Goal: Task Accomplishment & Management: Manage account settings

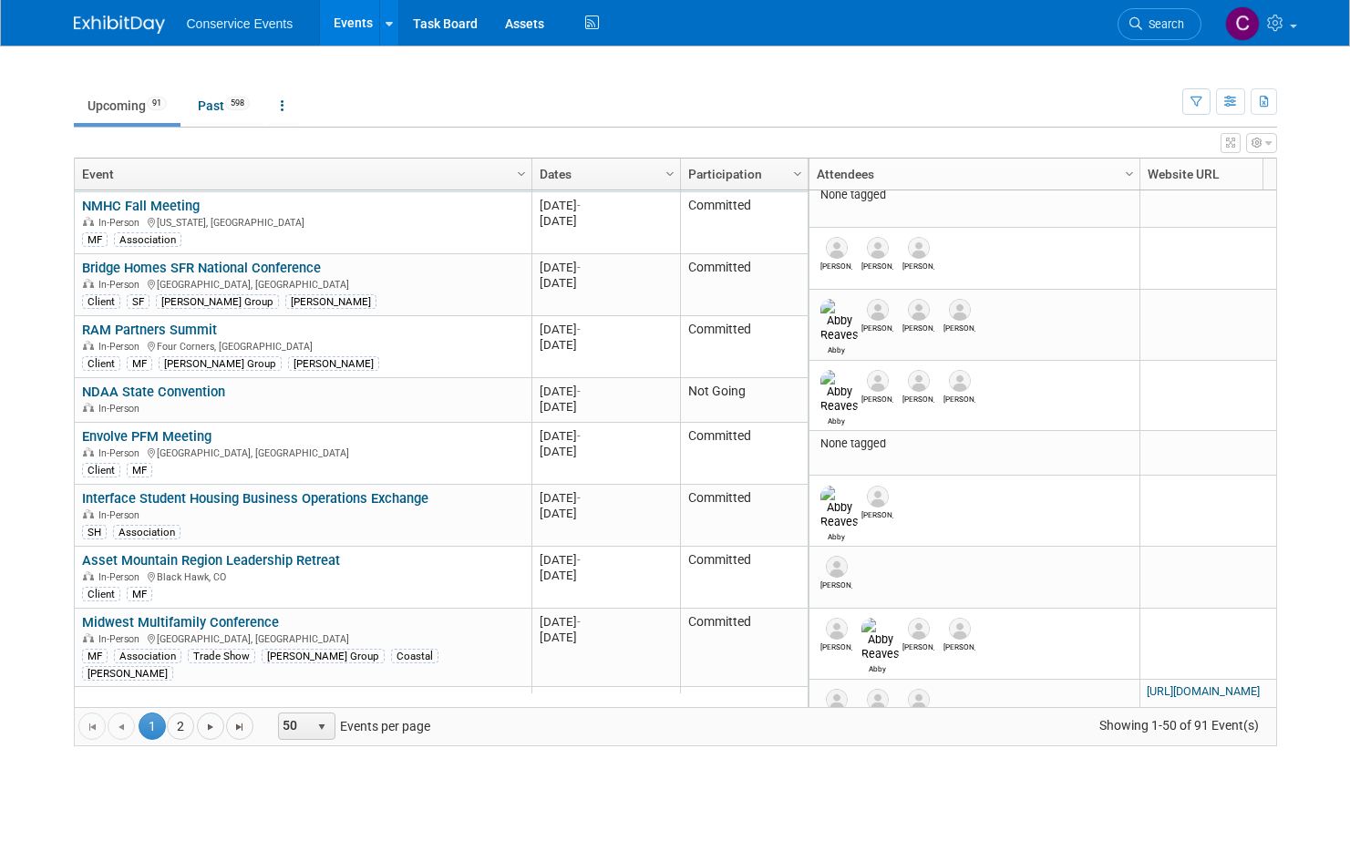
scroll to position [694, 0]
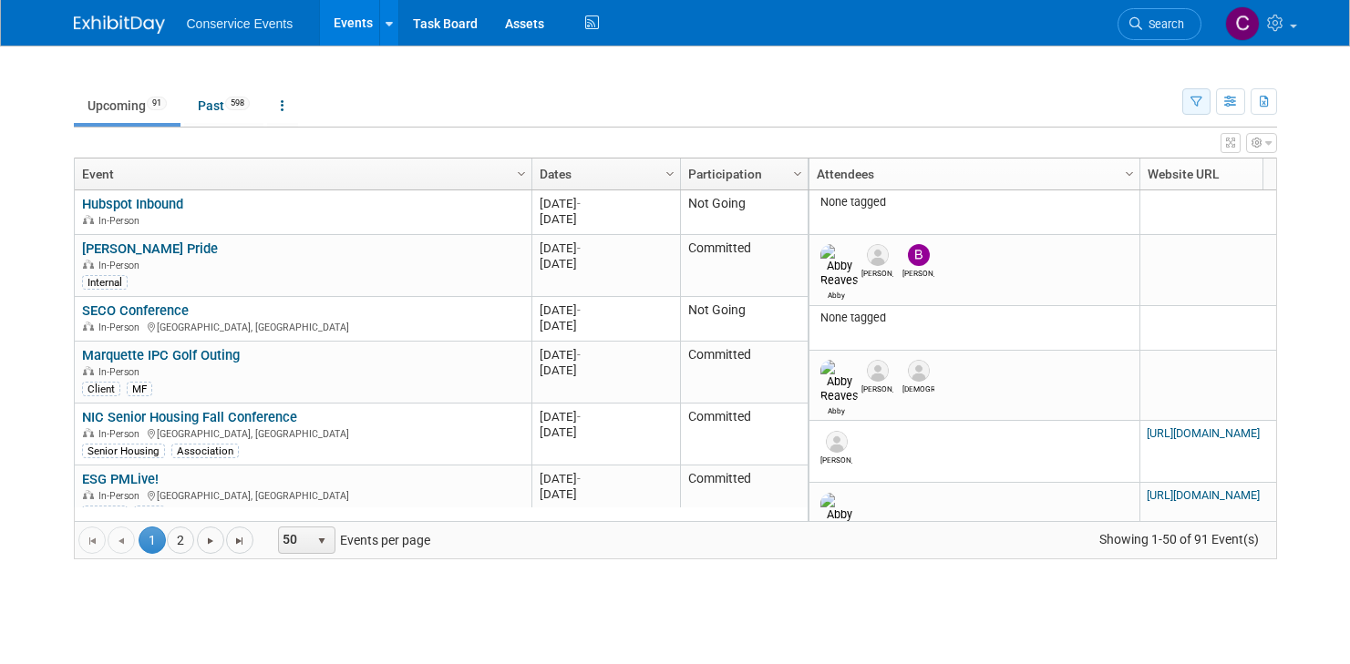
click at [1200, 102] on button "button" at bounding box center [1196, 101] width 28 height 26
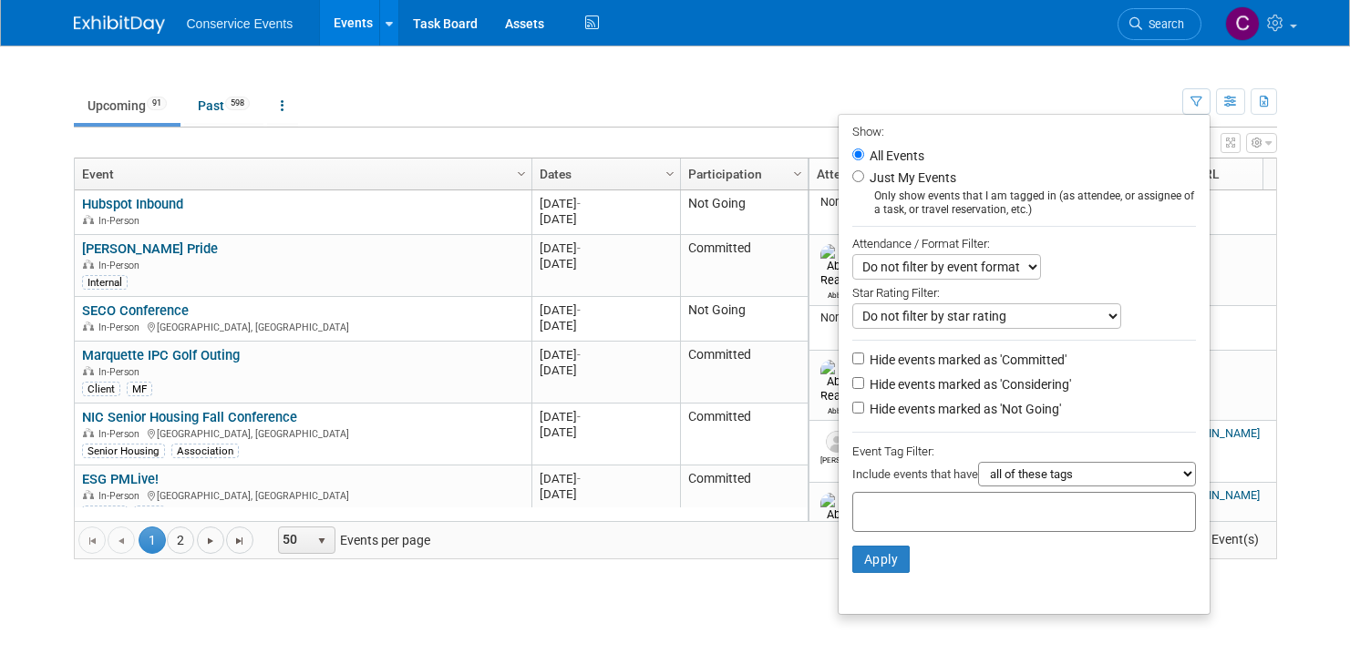
click at [942, 385] on label "Hide events marked as 'Considering'" at bounding box center [968, 384] width 205 height 18
click at [864, 385] on input "Hide events marked as 'Considering'" at bounding box center [858, 383] width 12 height 12
checkbox input "true"
click at [940, 415] on label "Hide events marked as 'Not Going'" at bounding box center [963, 409] width 195 height 18
click at [864, 414] on input "Hide events marked as 'Not Going'" at bounding box center [858, 408] width 12 height 12
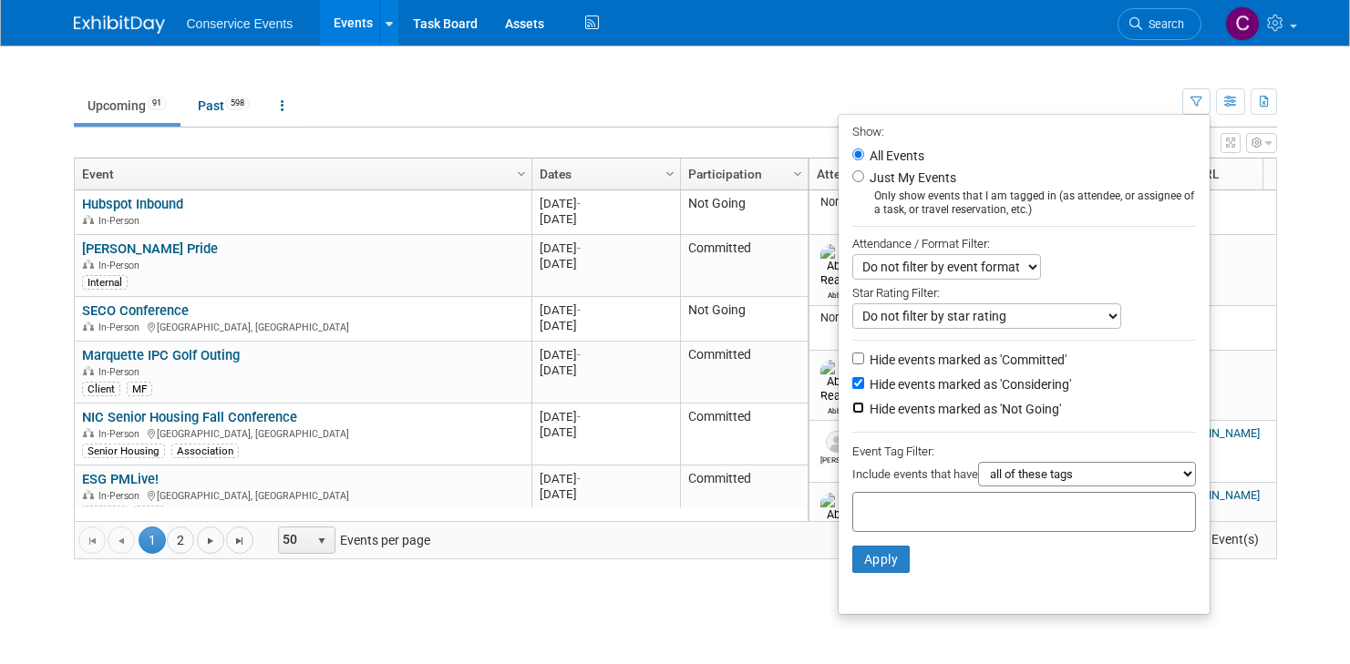
checkbox input "true"
click at [1004, 500] on div at bounding box center [1024, 512] width 344 height 40
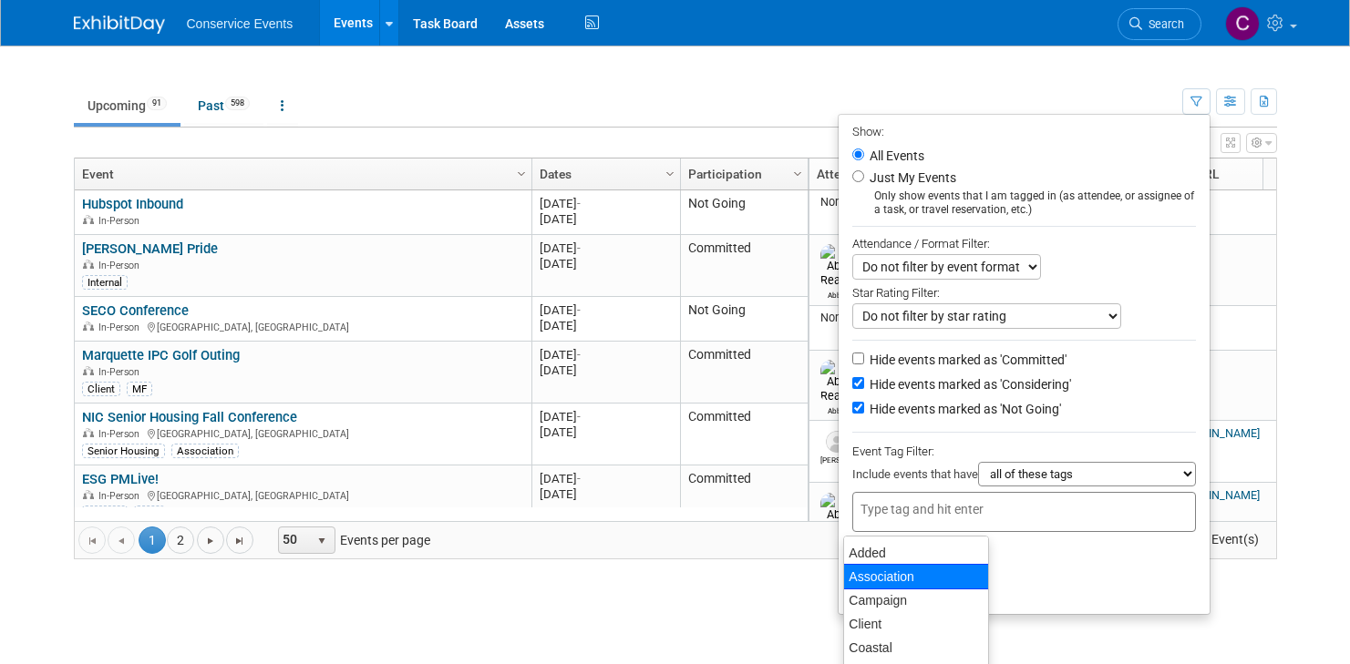
type input "m"
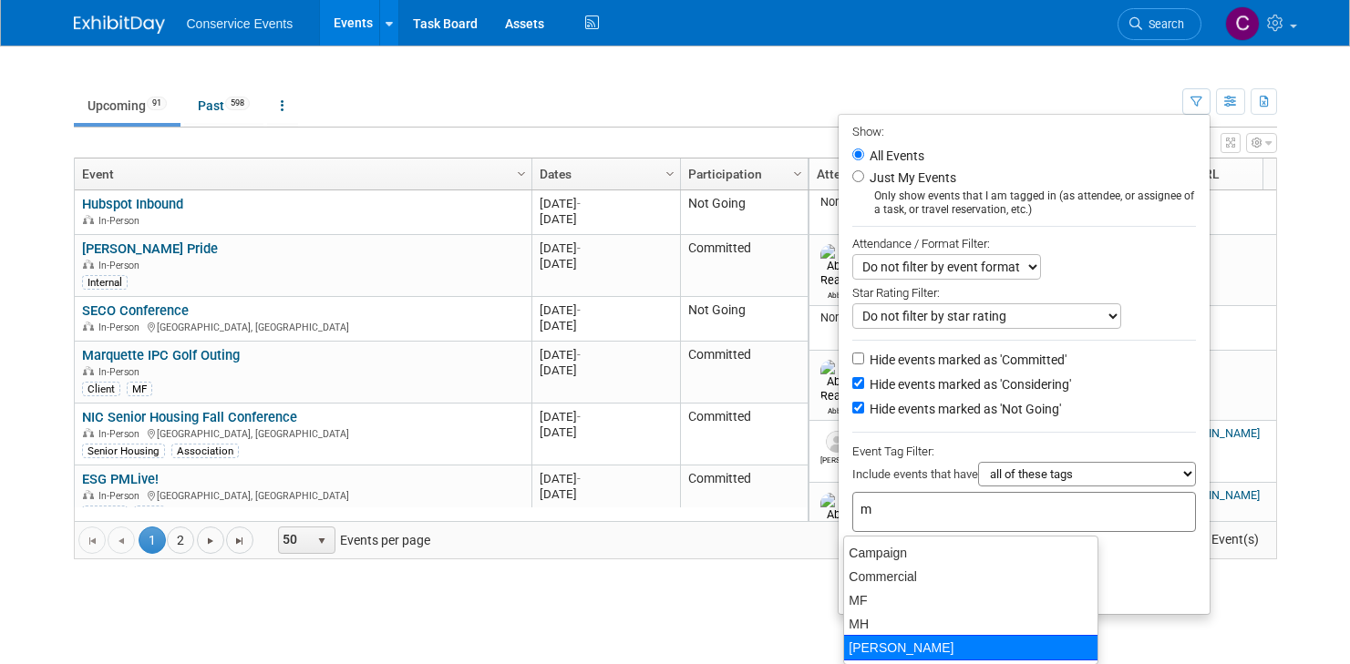
click at [900, 637] on div "[PERSON_NAME]" at bounding box center [970, 648] width 255 height 26
type input "[PERSON_NAME]"
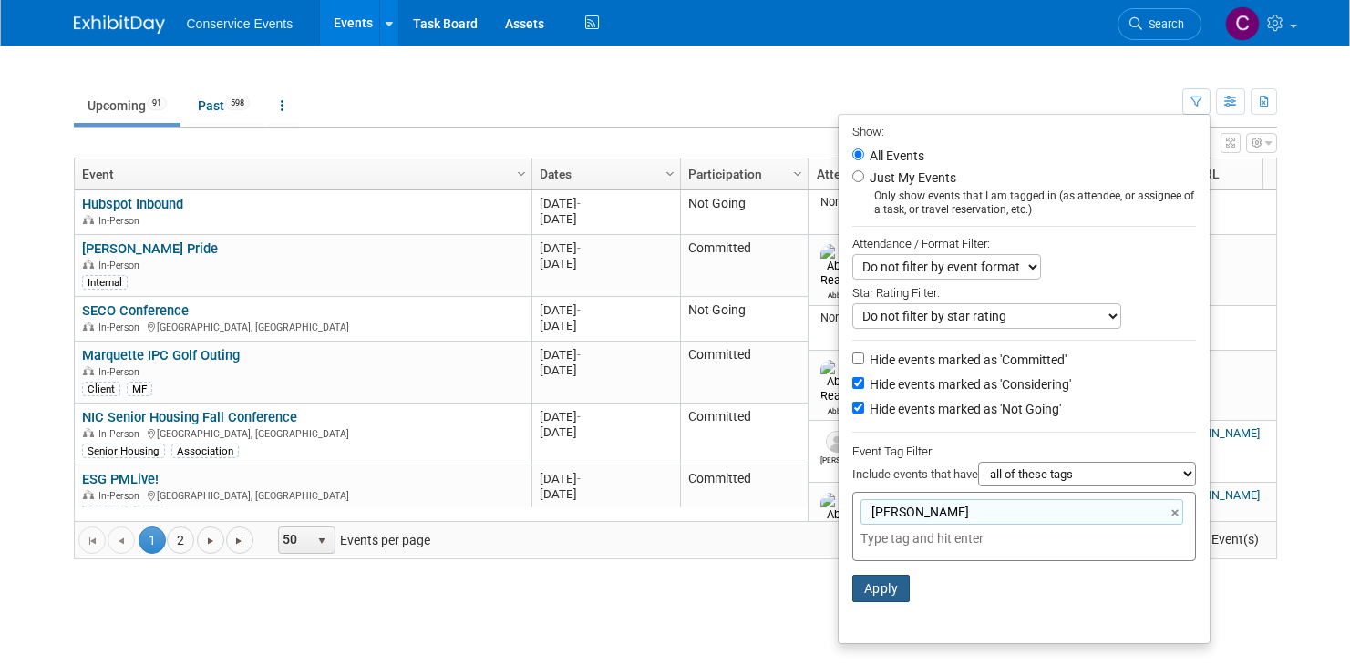
click at [879, 581] on button "Apply" at bounding box center [881, 588] width 58 height 27
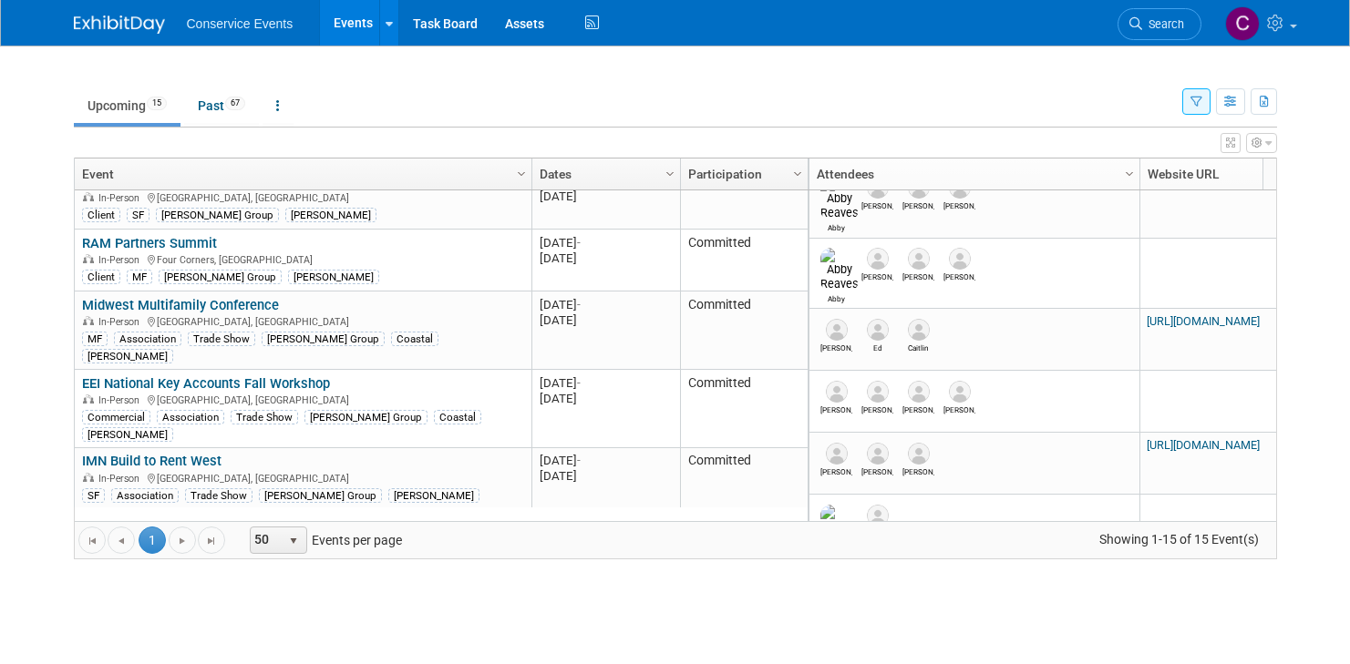
scroll to position [150, 0]
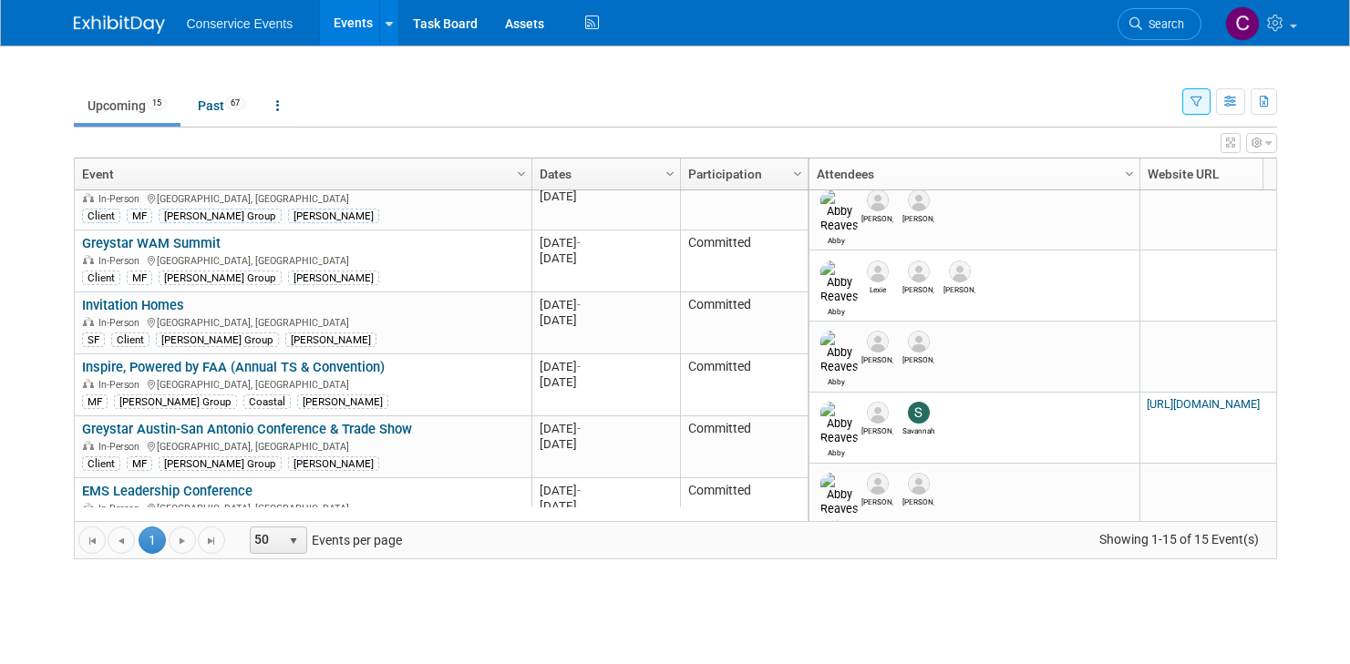
click at [447, 80] on td "Upcoming 15 Past 67 All Events 82 Past and Upcoming Grouped Annually Events gro…" at bounding box center [628, 97] width 1108 height 59
click at [1260, 147] on icon "button" at bounding box center [1256, 143] width 11 height 11
click at [1197, 100] on icon "button" at bounding box center [1196, 103] width 12 height 12
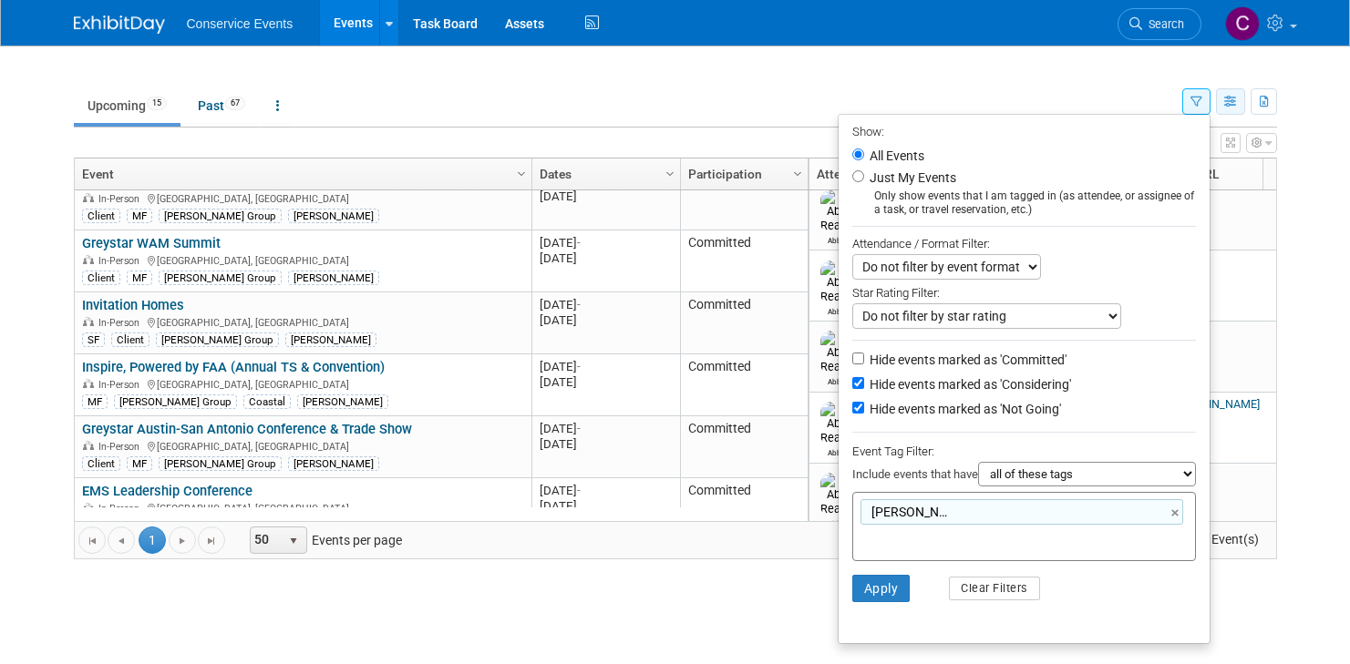
click at [1233, 107] on icon "button" at bounding box center [1231, 103] width 14 height 12
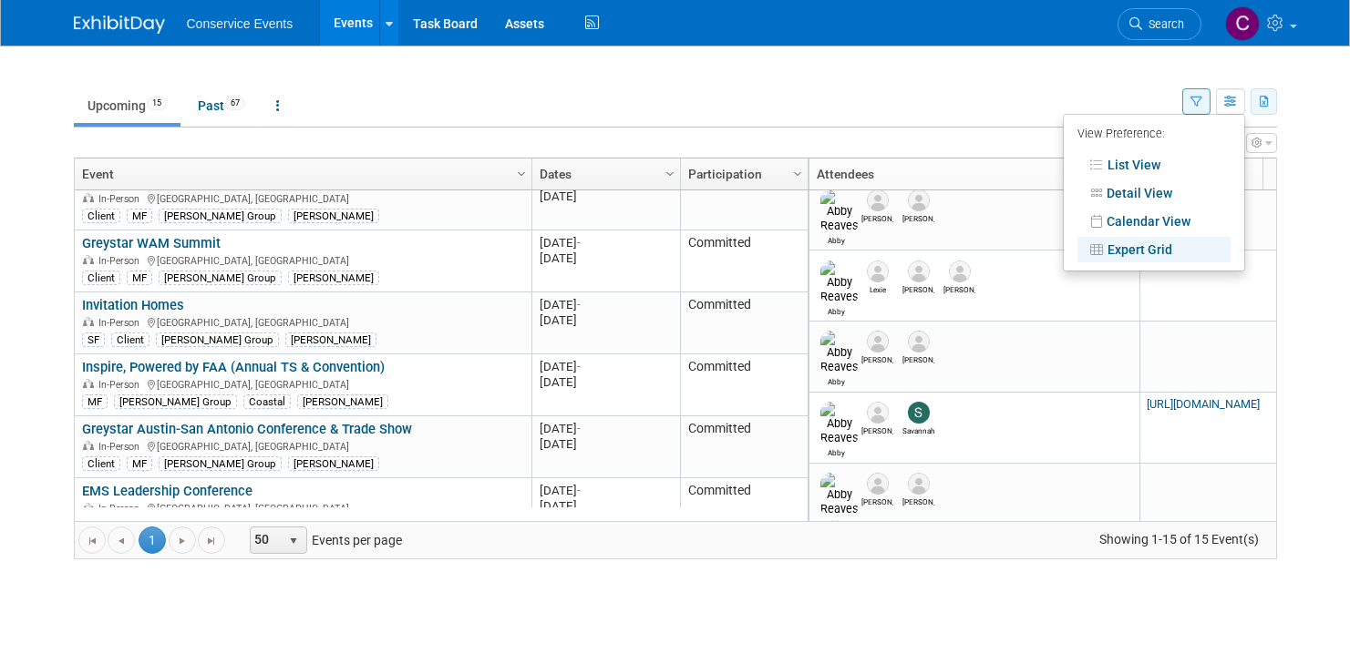
click at [1268, 104] on icon "button" at bounding box center [1264, 103] width 10 height 12
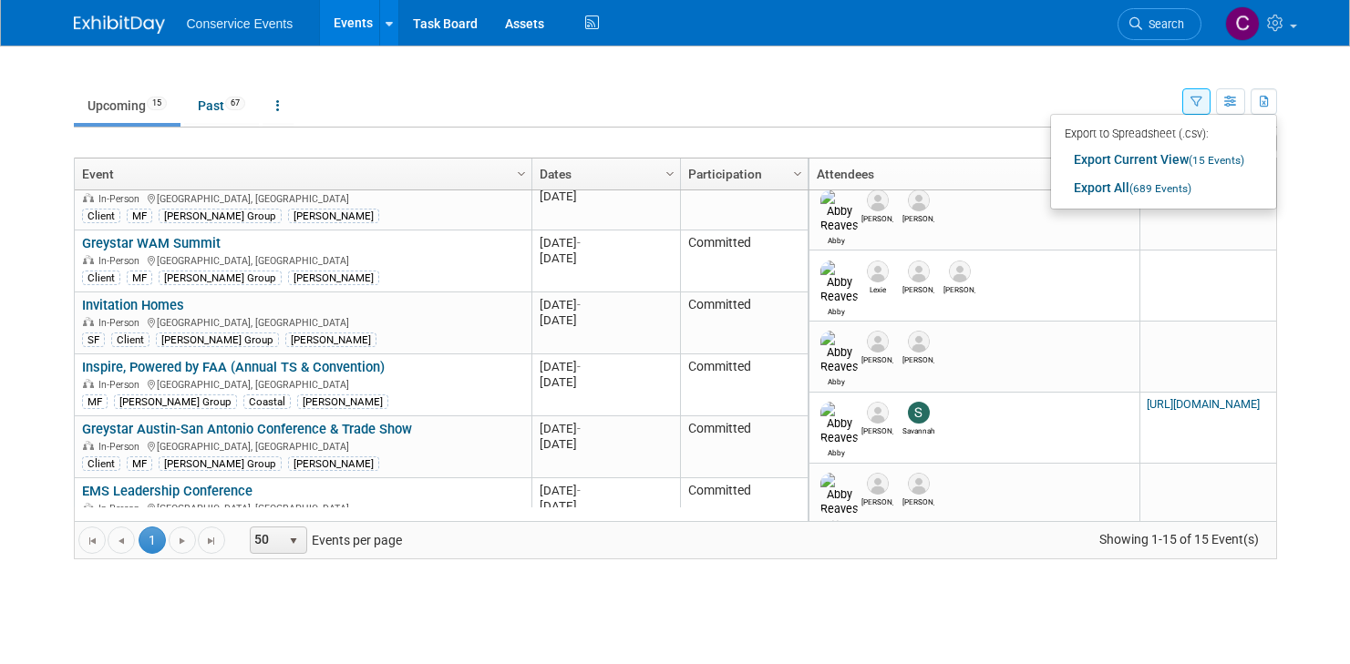
click at [994, 69] on td "Upcoming 15 Past 67 All Events 82 Past and Upcoming Grouped Annually Events gro…" at bounding box center [628, 97] width 1108 height 59
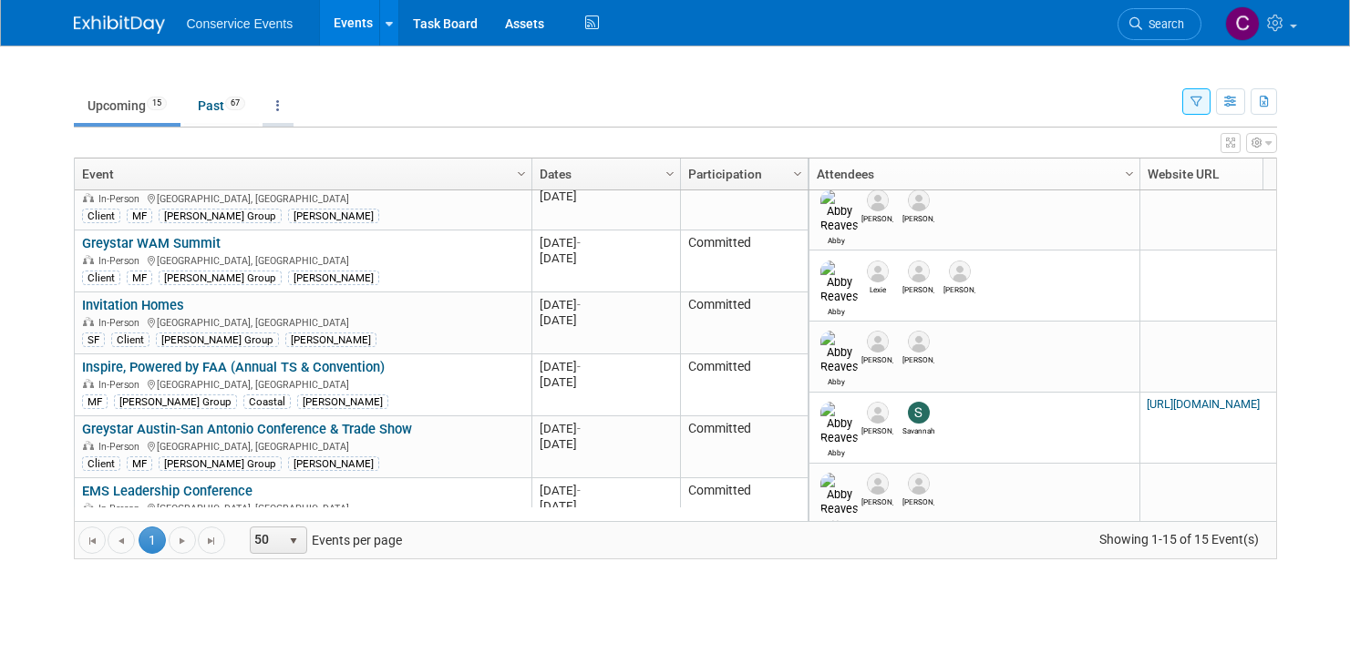
click at [293, 111] on link at bounding box center [277, 105] width 31 height 35
click at [382, 96] on ul "Upcoming 15 Past 67 All Events 82 Past and Upcoming Grouped Annually Events gro…" at bounding box center [628, 107] width 1108 height 41
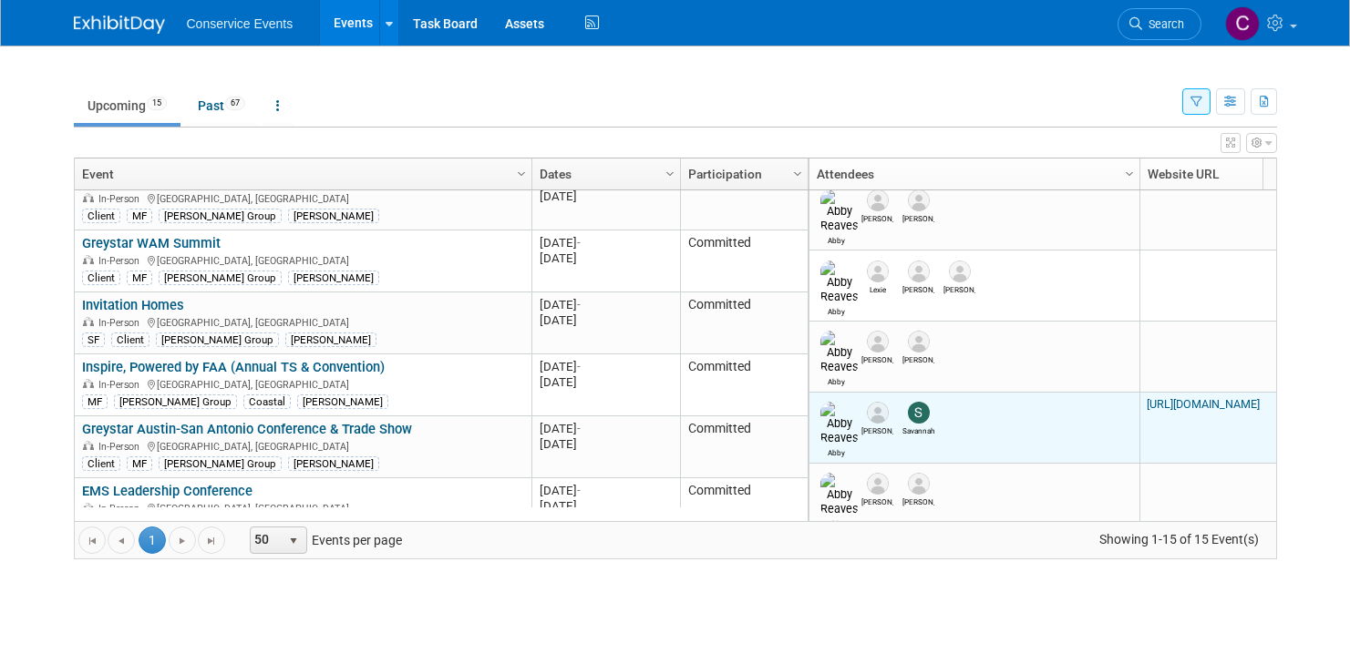
scroll to position [0, 0]
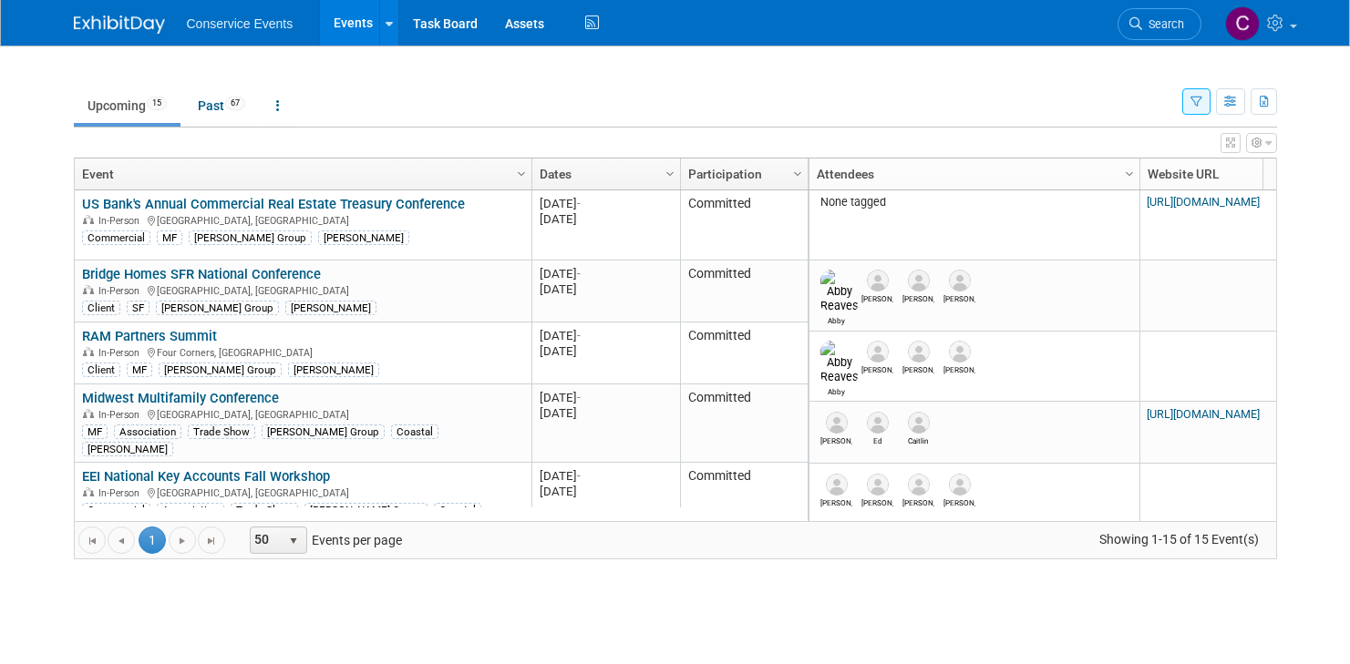
click at [431, 96] on ul "Upcoming 15 Past 67 All Events 82 Past and Upcoming Grouped Annually Events gro…" at bounding box center [628, 107] width 1108 height 41
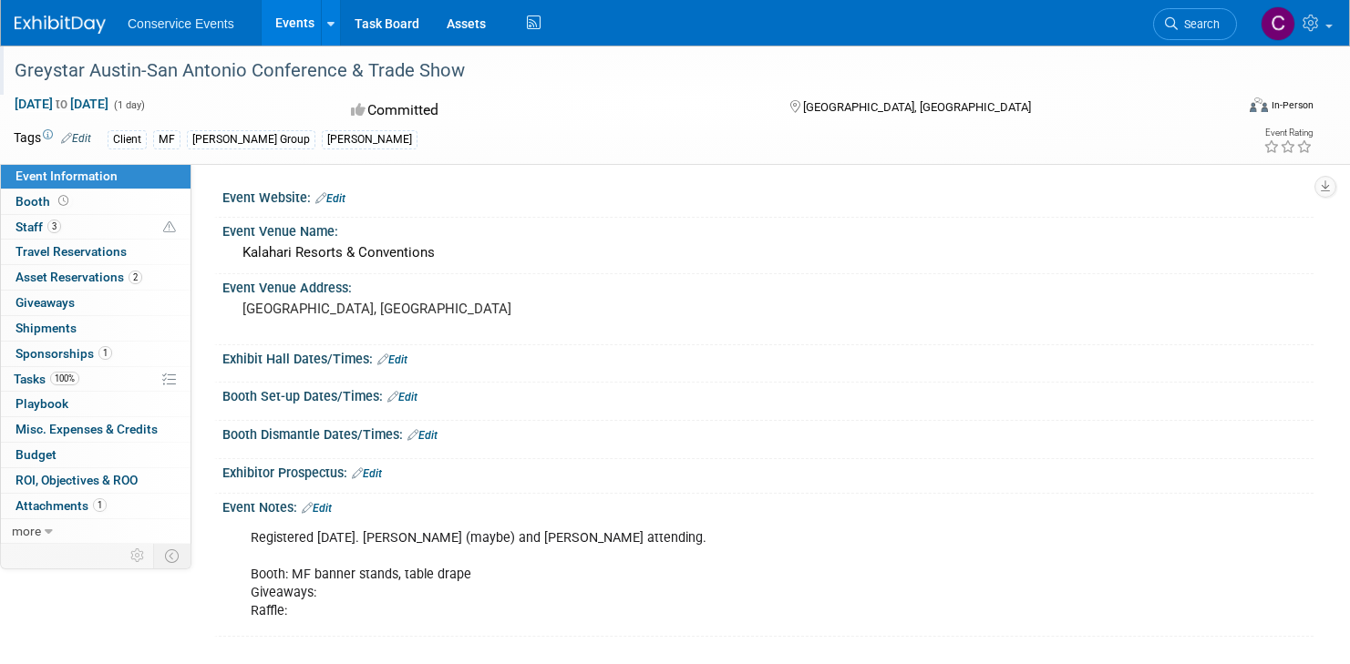
drag, startPoint x: 458, startPoint y: 70, endPoint x: 19, endPoint y: 67, distance: 439.3
click at [19, 67] on div "Greystar Austin-San Antonio Conference & Trade Show" at bounding box center [605, 71] width 1195 height 33
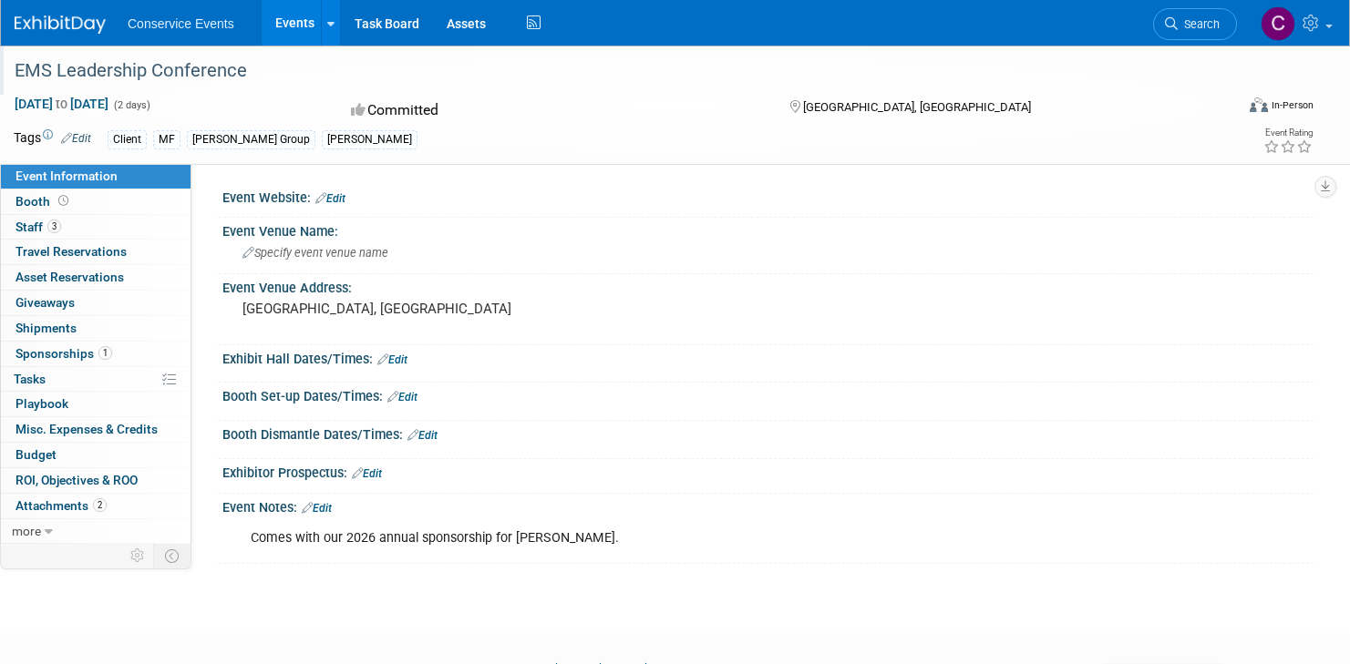
click at [202, 69] on div "EMS Leadership Conference" at bounding box center [605, 71] width 1195 height 33
